Goal: Transaction & Acquisition: Purchase product/service

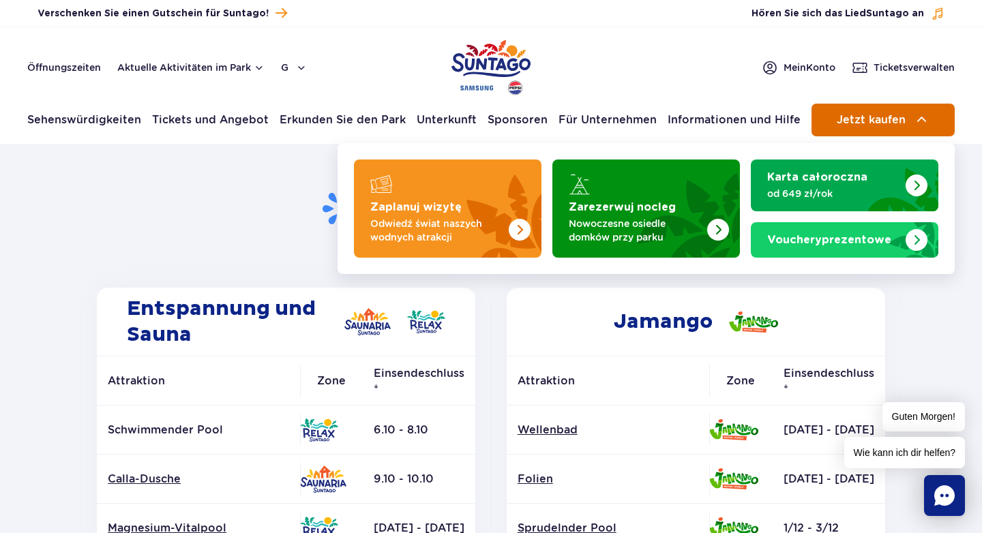
click at [873, 118] on span "Jetzt kaufen" at bounding box center [871, 120] width 69 height 12
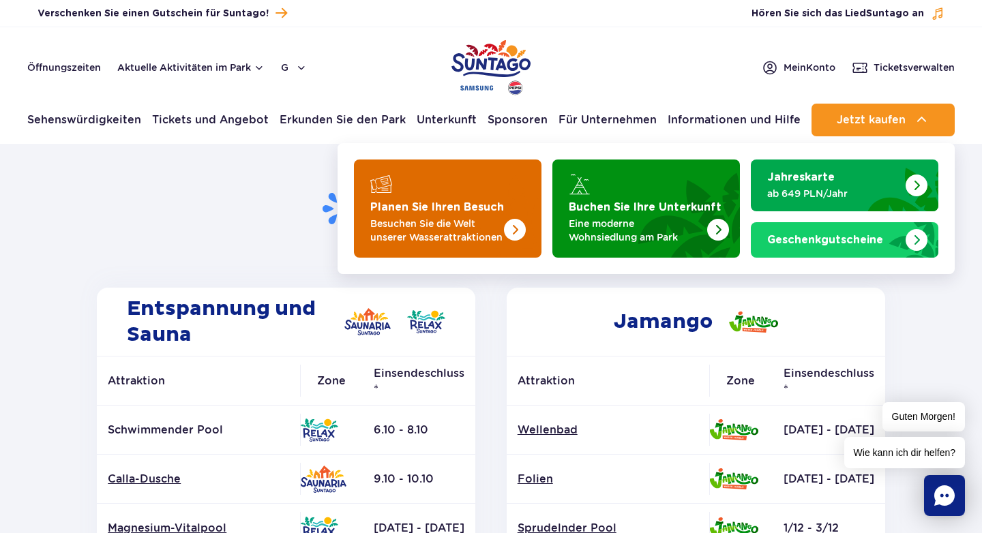
click at [465, 222] on font "Besuchen Sie die Welt unserer Wasserattraktionen" at bounding box center [436, 230] width 132 height 25
click at [845, 120] on span "Jetzt kaufen" at bounding box center [871, 120] width 69 height 12
click at [495, 209] on font "Planen Sie Ihren Besuch" at bounding box center [437, 207] width 134 height 11
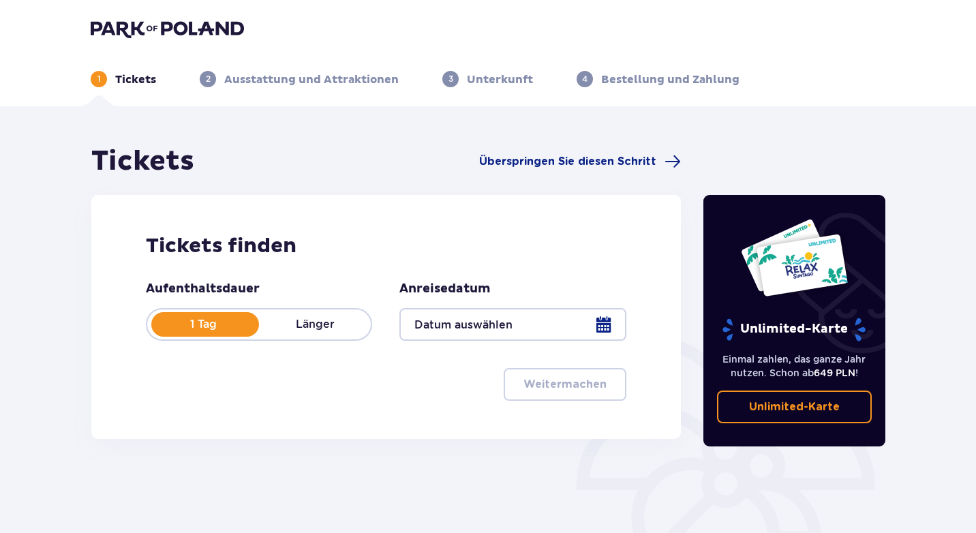
click at [519, 318] on div at bounding box center [513, 324] width 226 height 33
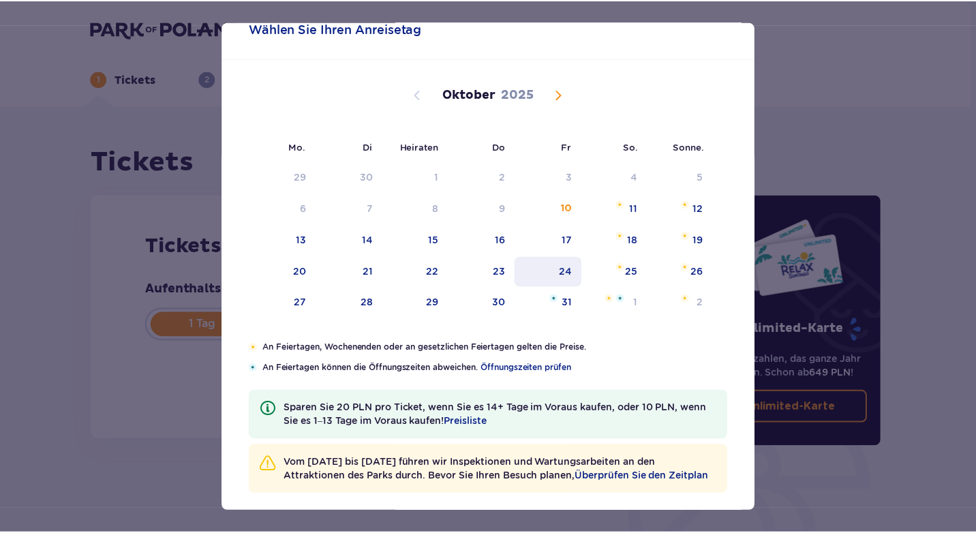
scroll to position [42, 0]
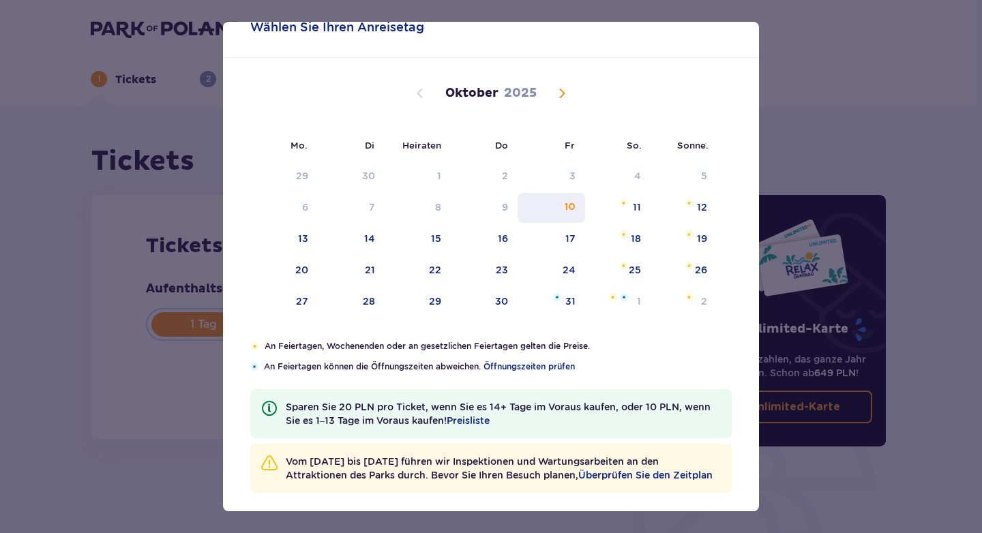
click at [555, 212] on div "10" at bounding box center [550, 208] width 67 height 30
type input "[DATE]"
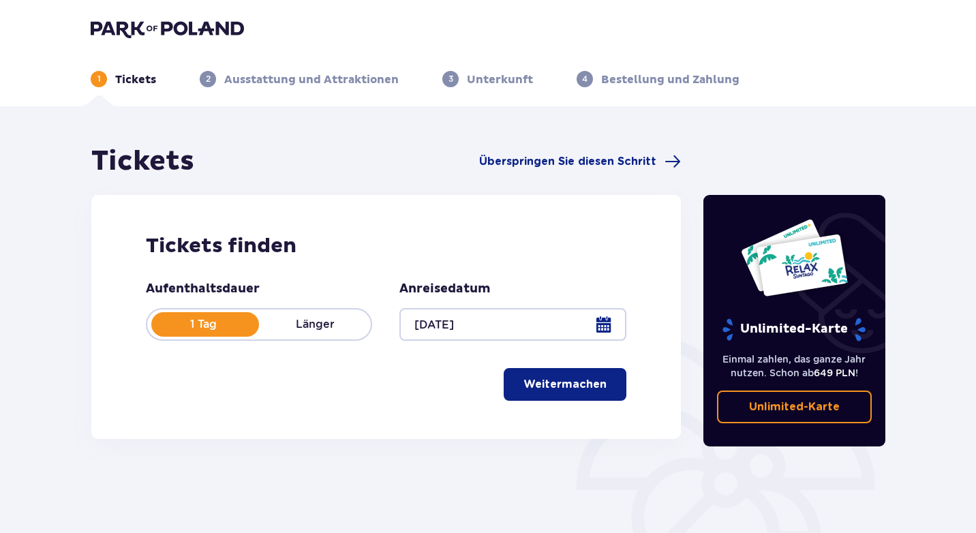
click at [530, 380] on font "Weitermachen" at bounding box center [565, 384] width 83 height 11
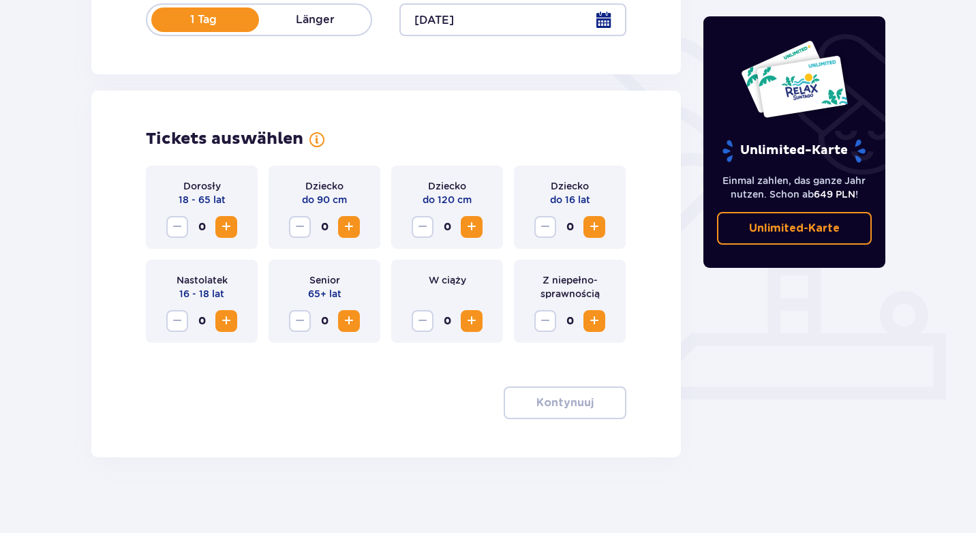
scroll to position [311, 0]
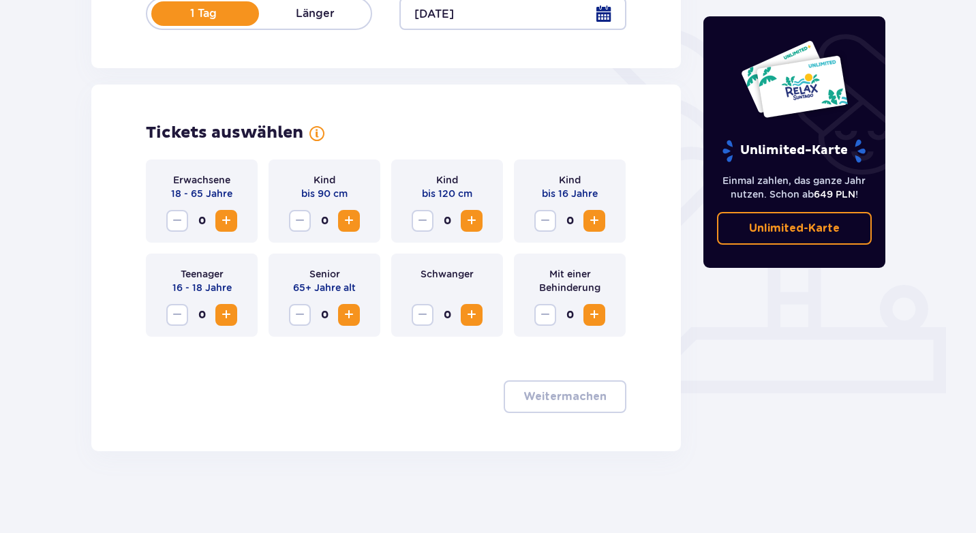
click at [224, 222] on span "Zunahme" at bounding box center [226, 221] width 16 height 16
click at [578, 394] on font "Weitermachen" at bounding box center [565, 396] width 83 height 11
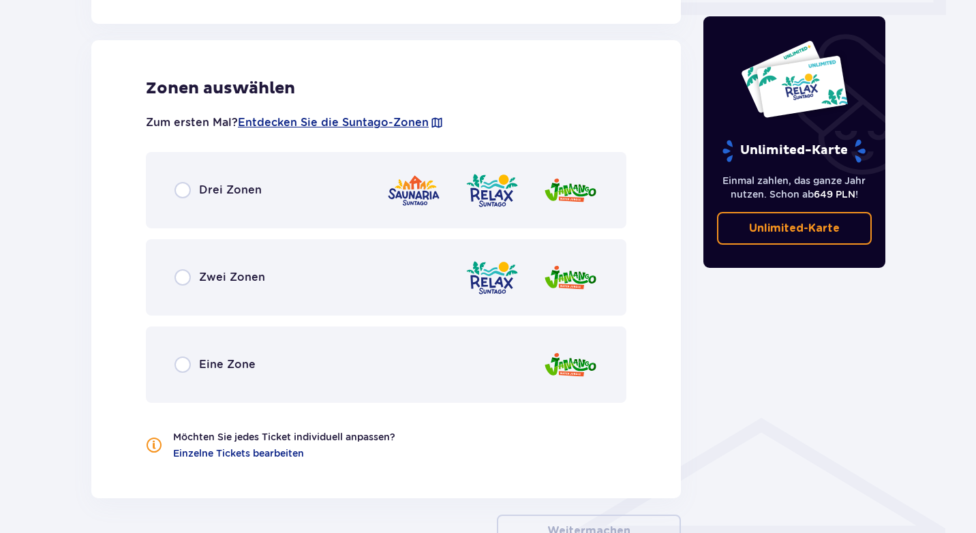
scroll to position [697, 0]
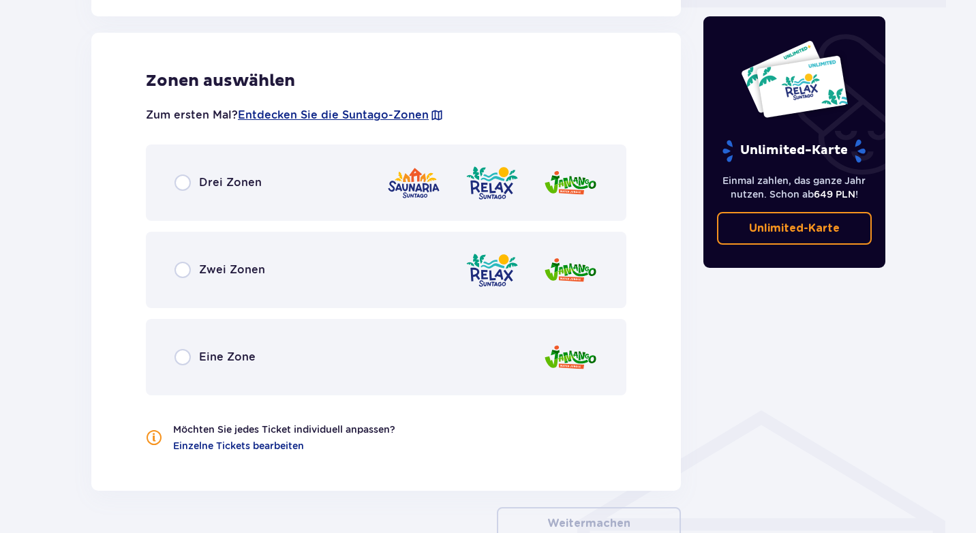
click at [239, 192] on div "Drei Zonen" at bounding box center [386, 183] width 481 height 76
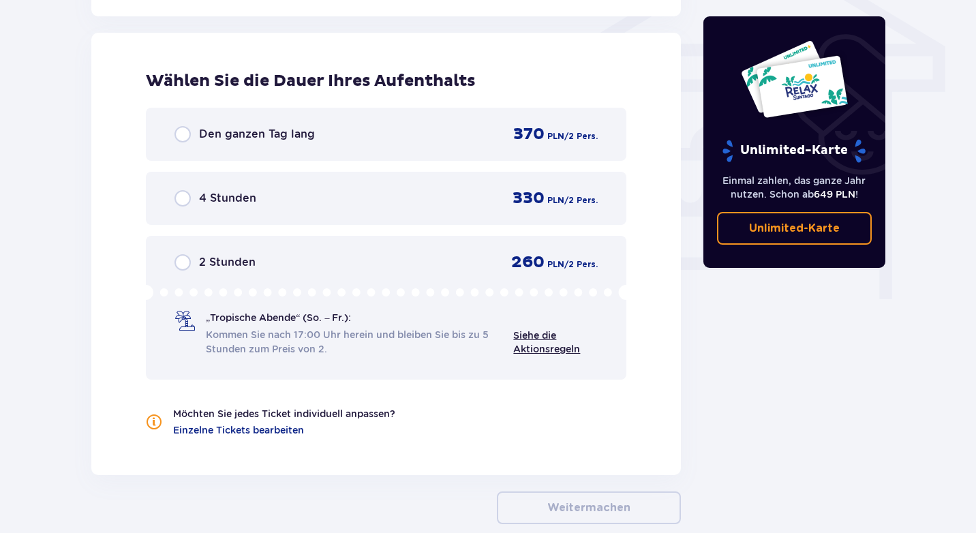
scroll to position [1174, 0]
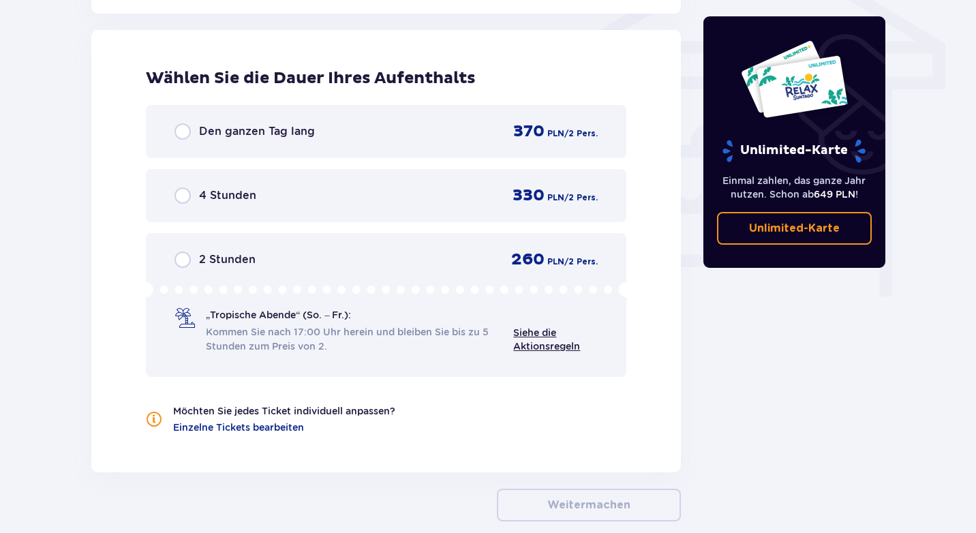
click at [290, 136] on font "Den ganzen Tag lang" at bounding box center [257, 131] width 116 height 13
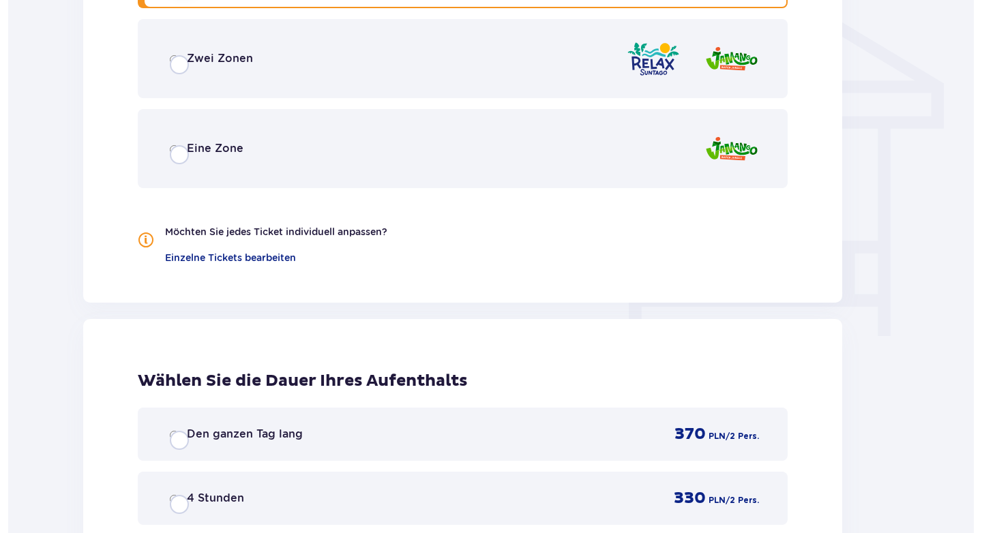
scroll to position [0, 0]
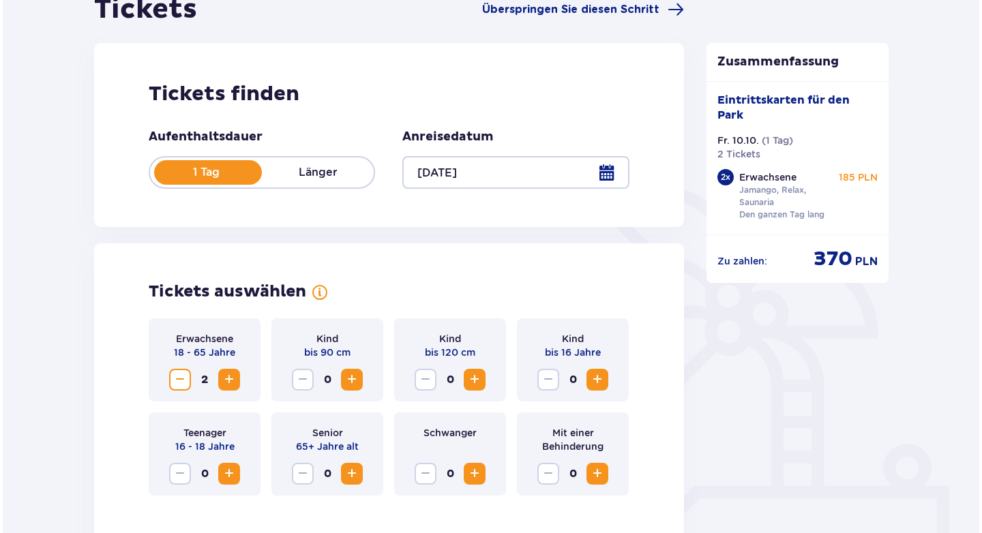
scroll to position [175, 0]
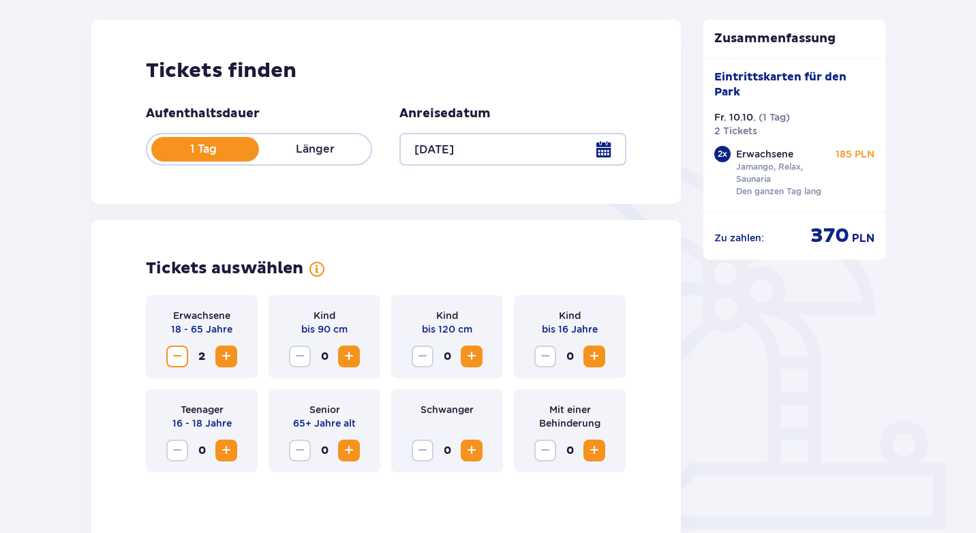
click at [462, 144] on div at bounding box center [513, 149] width 226 height 33
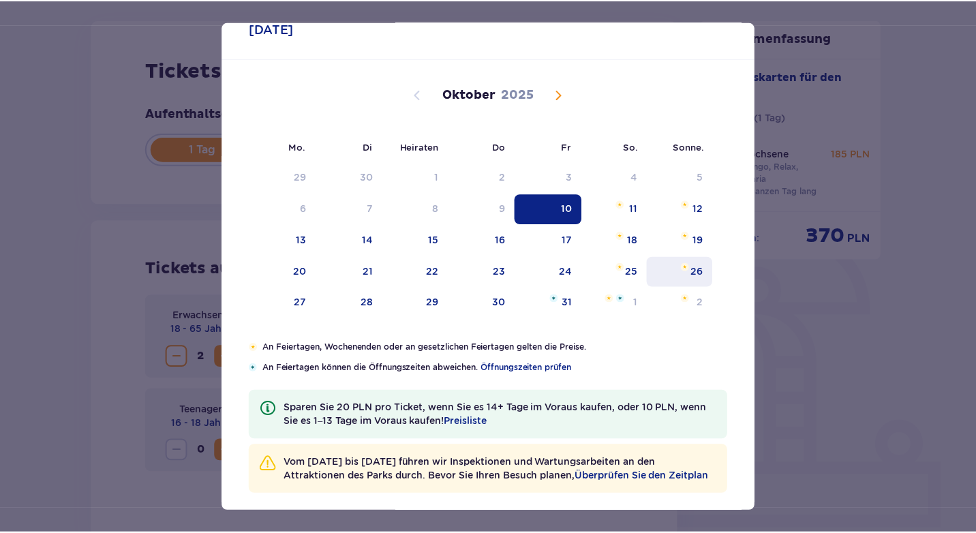
scroll to position [51, 0]
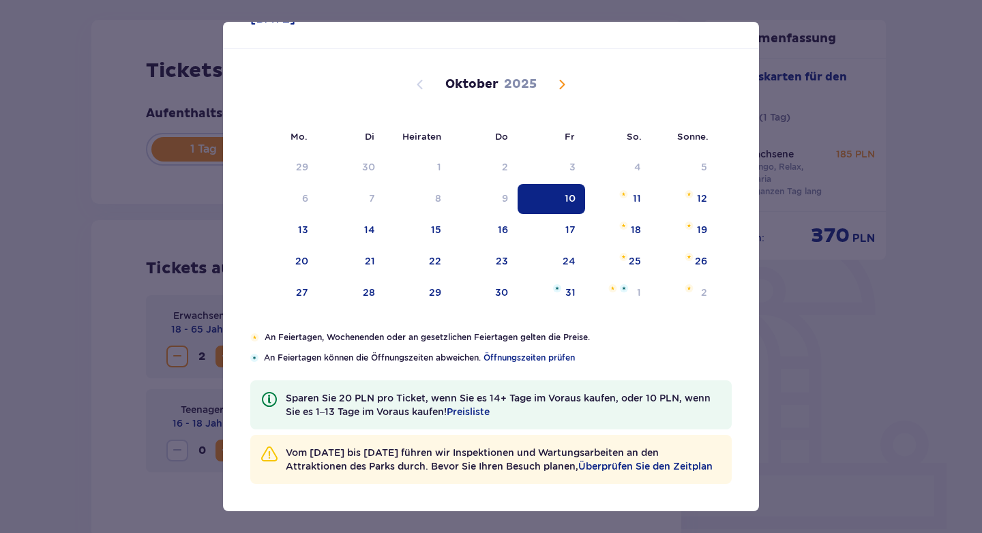
click at [828, 190] on div "Aufenthaltsdatum [DATE] Mo. Di Heiraten Do Fr So. Sonne. [DATE] 1 2 3 4 5 6 7 8…" at bounding box center [491, 266] width 982 height 533
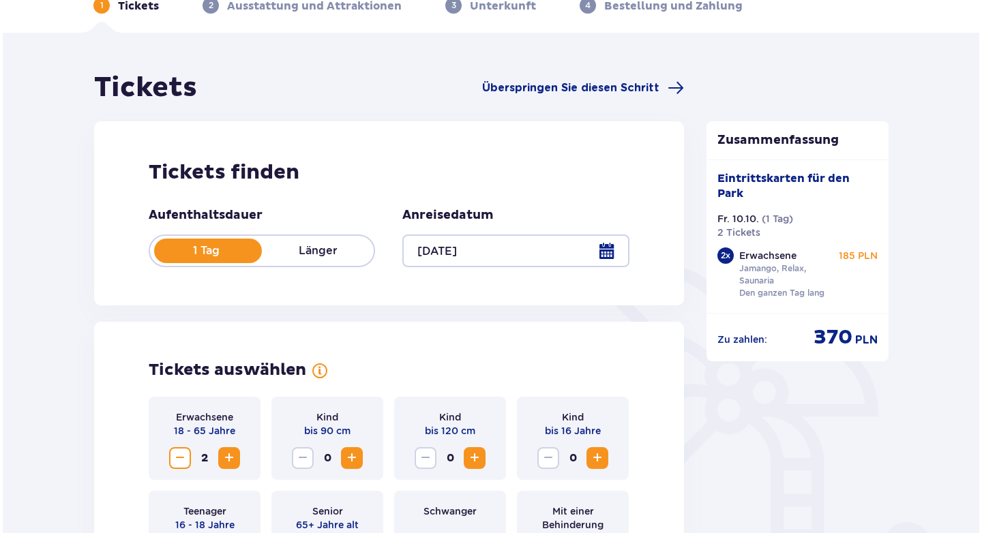
scroll to position [74, 0]
click at [522, 257] on div at bounding box center [513, 251] width 226 height 33
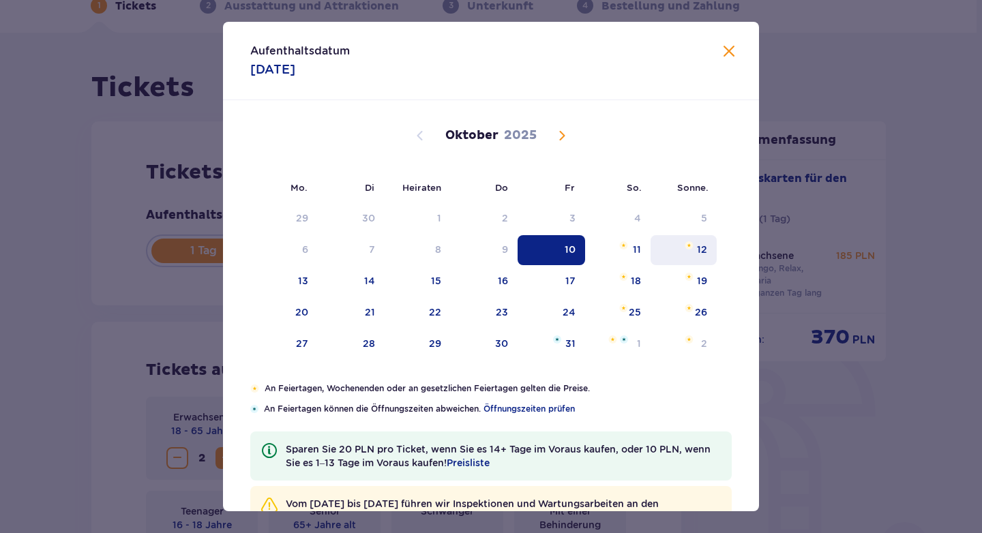
click at [691, 254] on div "12" at bounding box center [683, 250] width 66 height 30
type input "[DATE]"
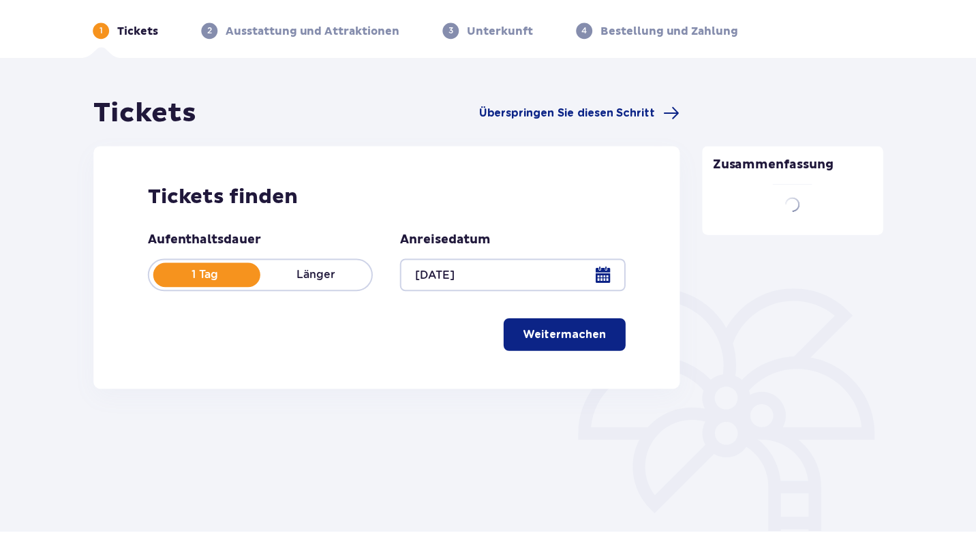
scroll to position [49, 0]
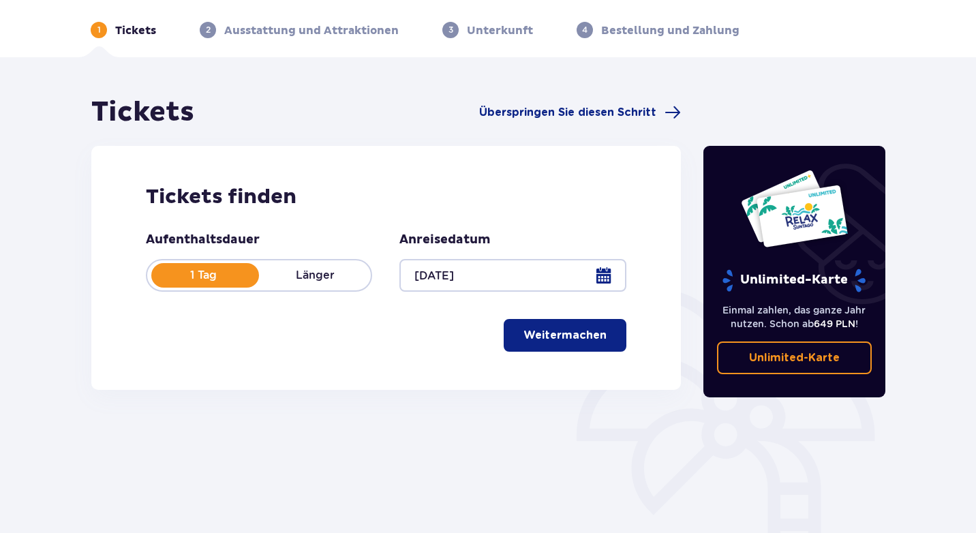
click at [589, 333] on font "Weitermachen" at bounding box center [565, 335] width 83 height 11
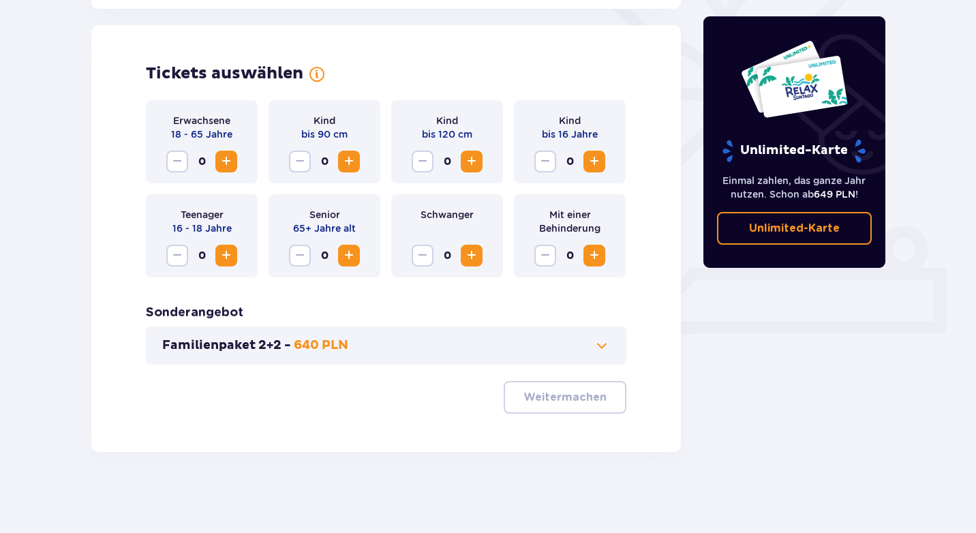
scroll to position [371, 0]
click at [222, 160] on span "Zunahme" at bounding box center [226, 161] width 16 height 16
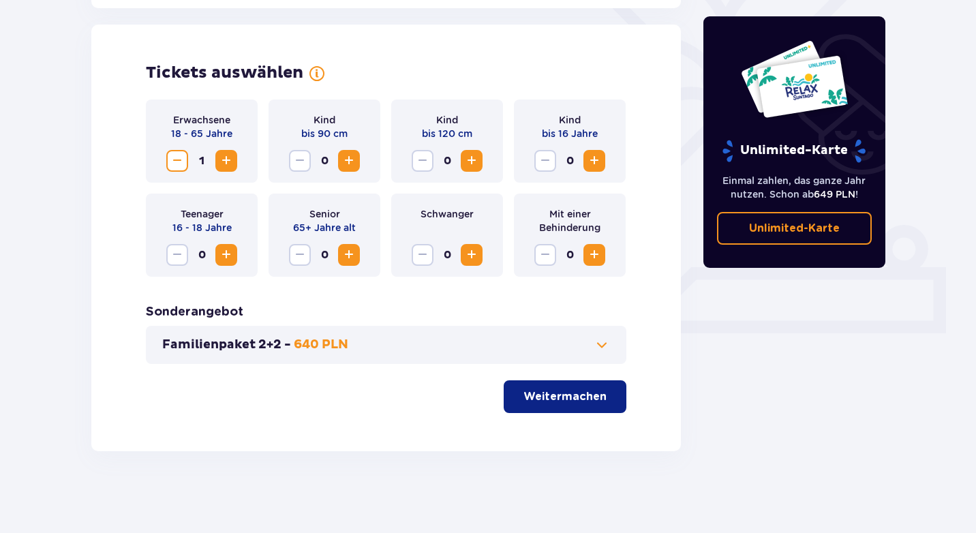
click at [222, 160] on span "Zunahme" at bounding box center [226, 161] width 16 height 16
click at [552, 338] on button "Familienpaket 2+2 - 640 PLN" at bounding box center [386, 345] width 448 height 16
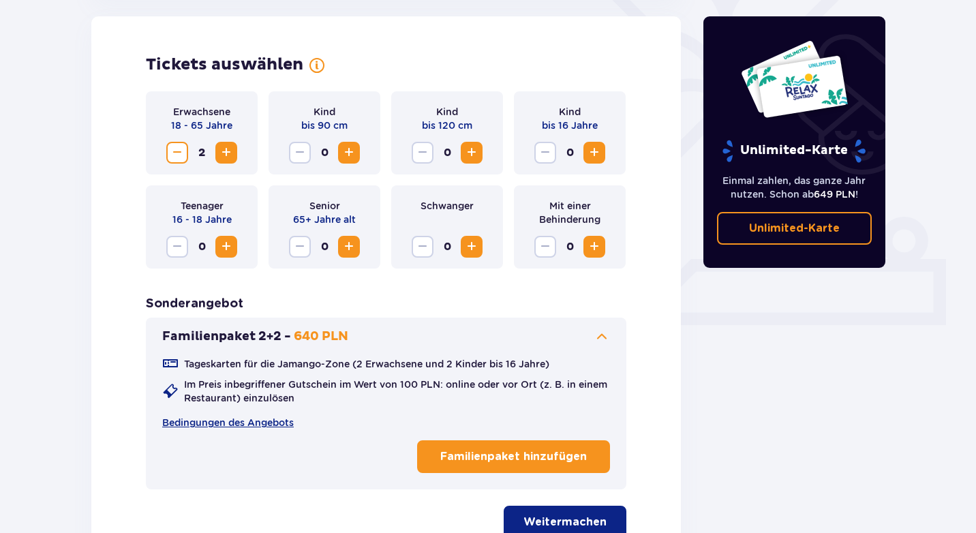
click at [552, 338] on button "Familienpaket 2+2 - 640 PLN" at bounding box center [386, 337] width 448 height 16
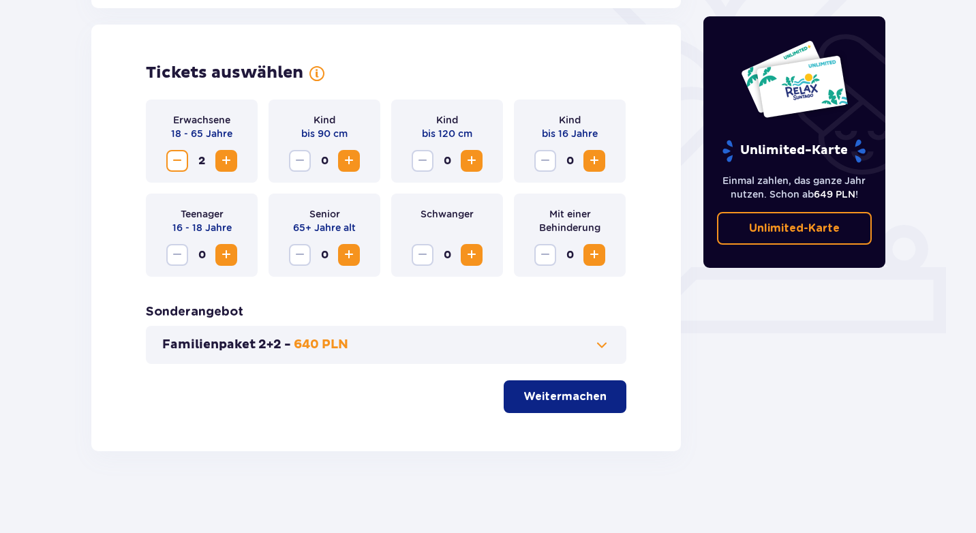
click at [580, 399] on font "Weitermachen" at bounding box center [565, 396] width 83 height 11
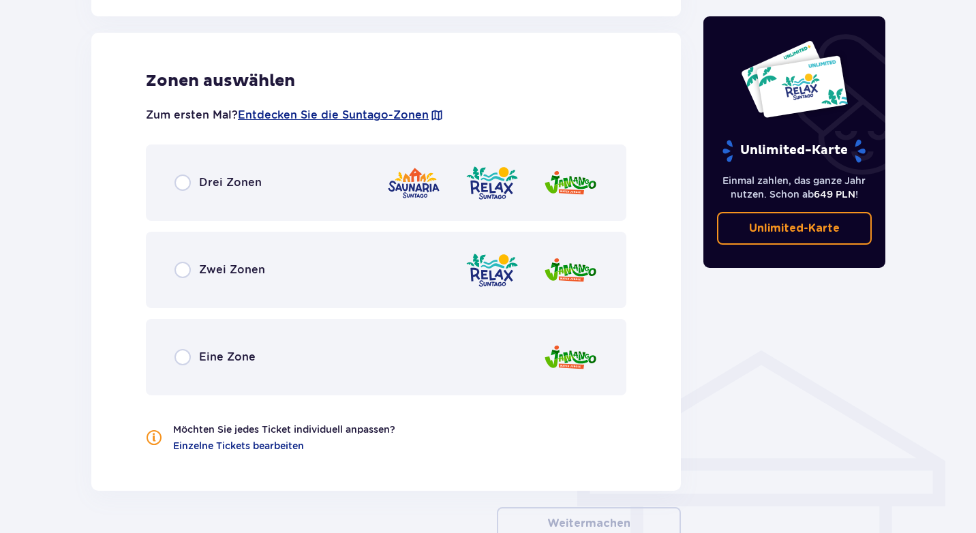
click at [340, 182] on div "Drei Zonen" at bounding box center [386, 183] width 481 height 76
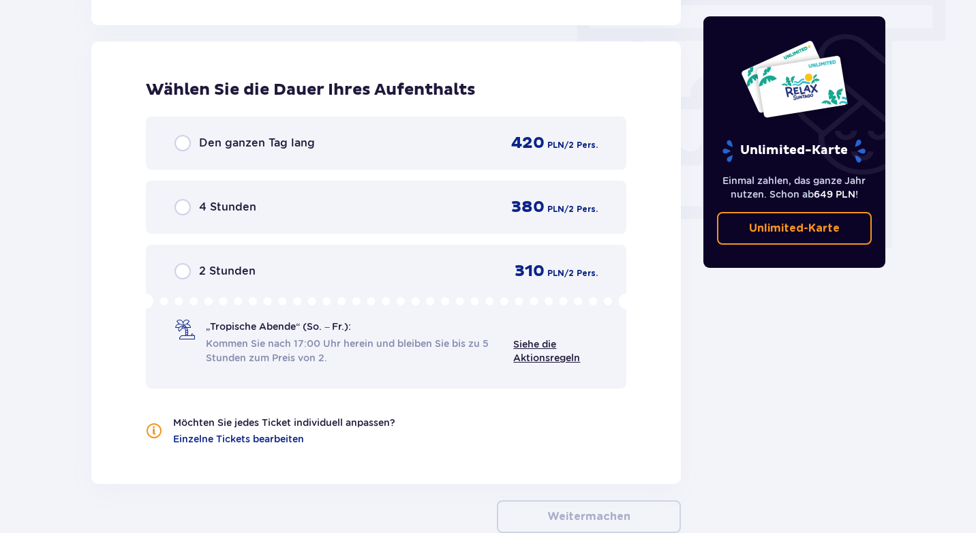
scroll to position [1231, 0]
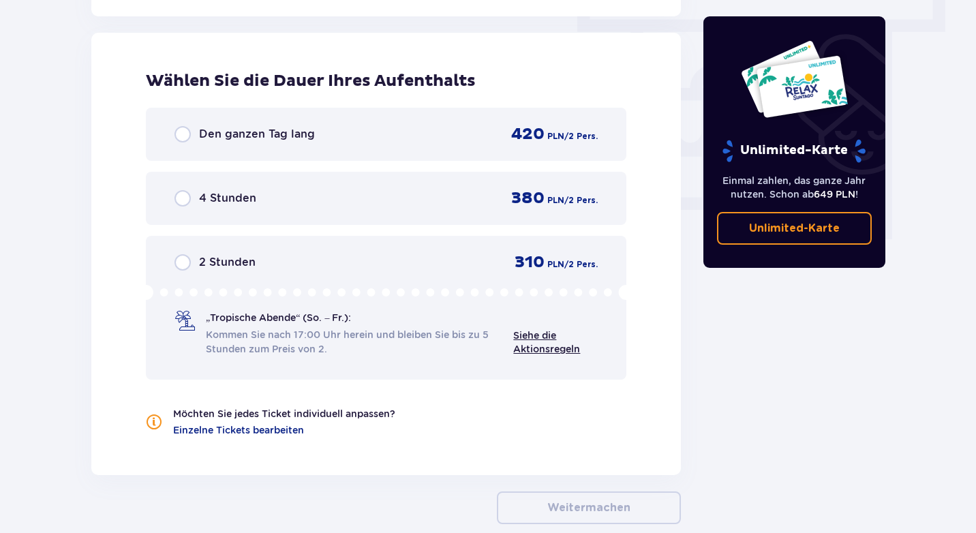
click at [354, 147] on div "Den ganzen Tag lang 420 PLN / 2 Pers." at bounding box center [386, 134] width 481 height 53
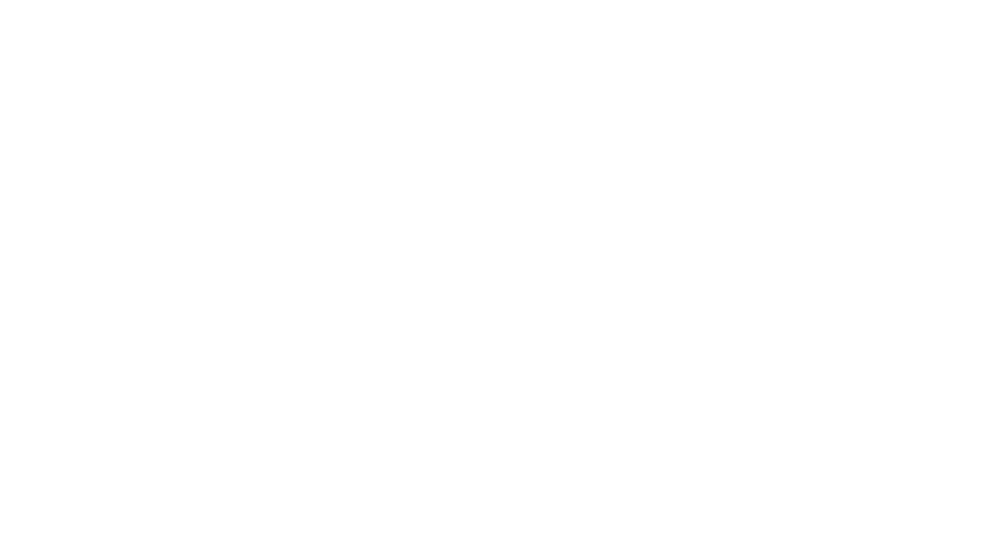
scroll to position [0, 0]
